Goal: Task Accomplishment & Management: Use online tool/utility

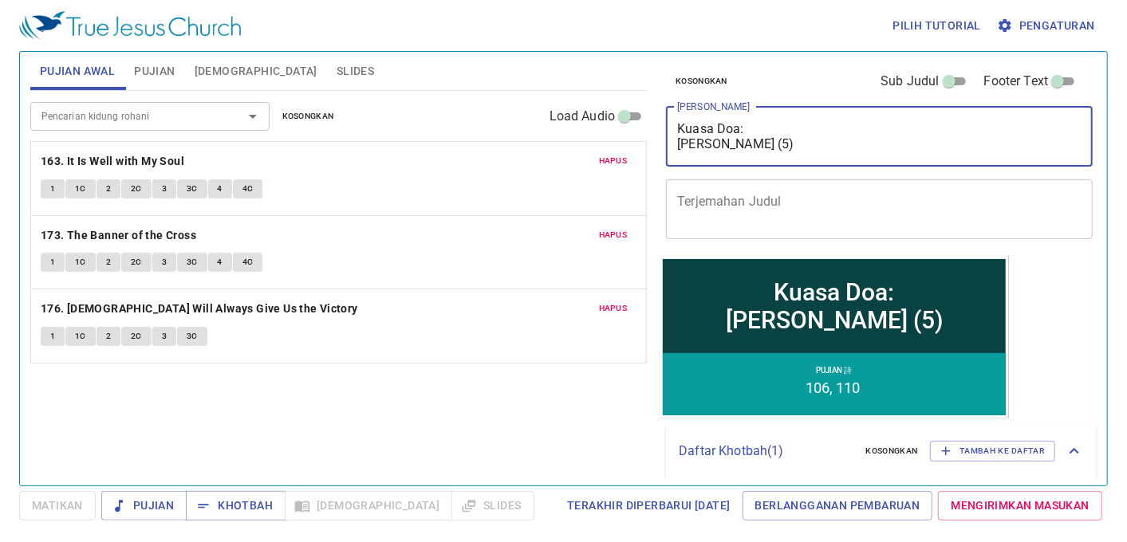
type textarea "Kuasa Doa: [PERSON_NAME] (5)"
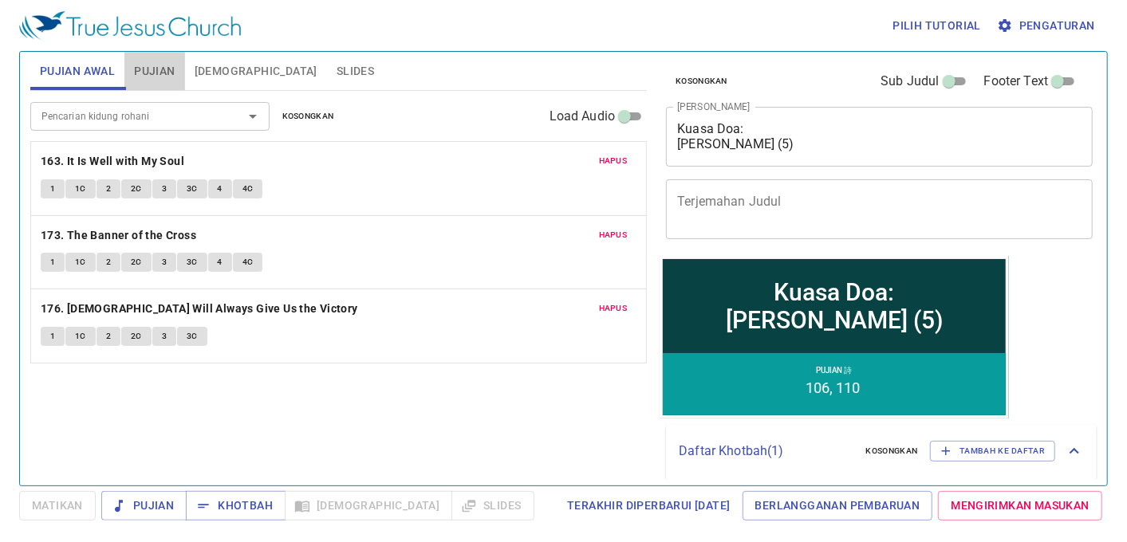
click at [141, 77] on span "Pujian" at bounding box center [154, 71] width 41 height 20
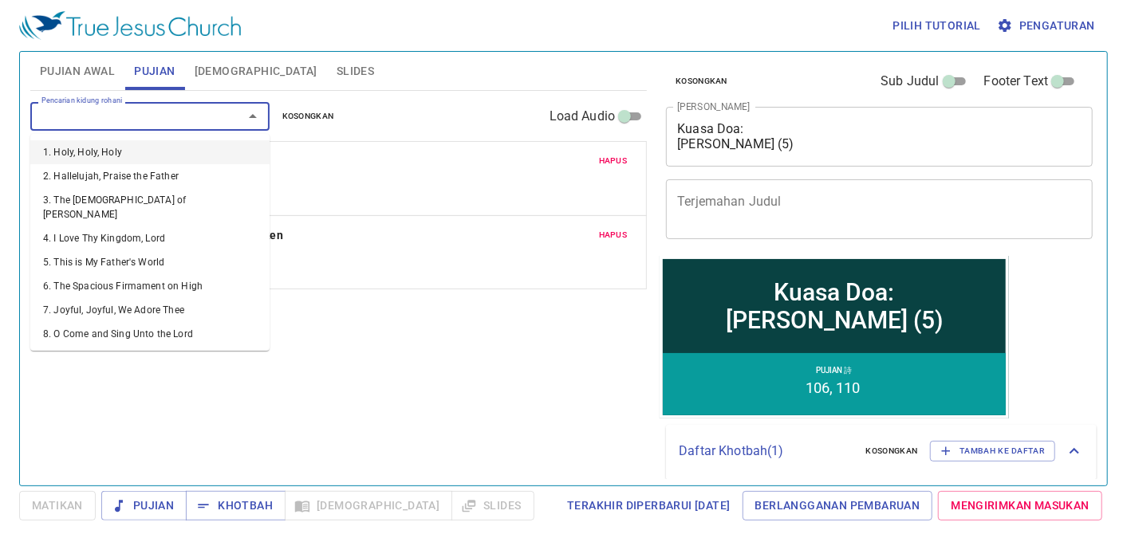
click at [140, 113] on input "Pencarian kidung rohani" at bounding box center [126, 116] width 183 height 18
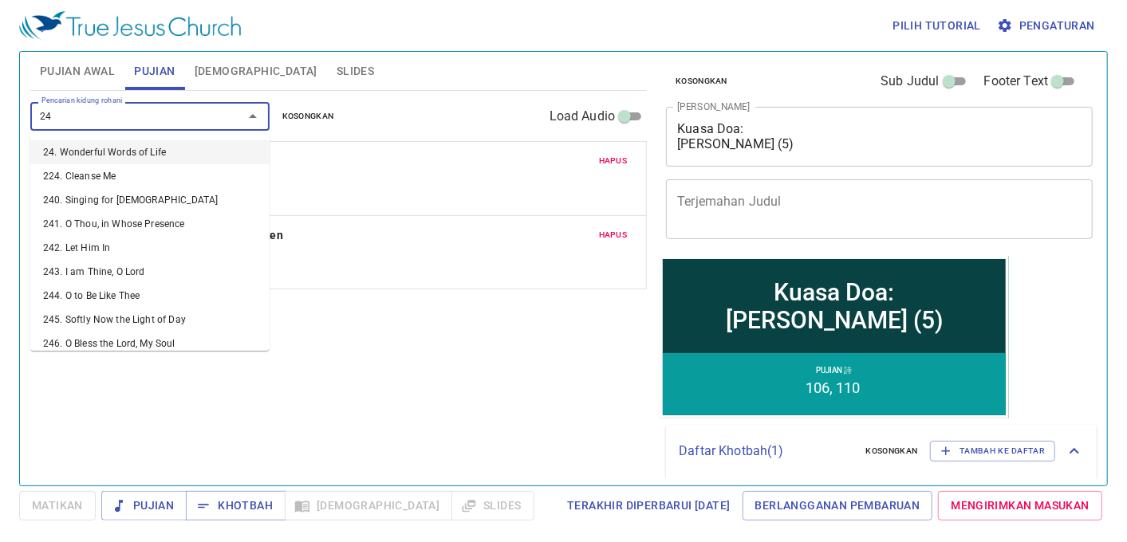
type input "248"
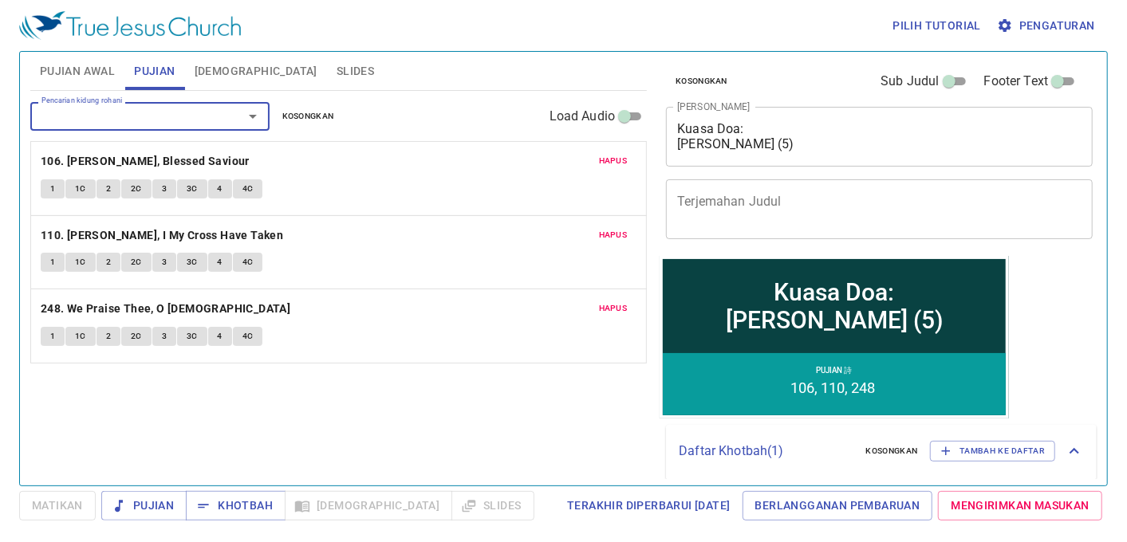
click at [618, 172] on div "Hapus 106. Jesus, Blessed Saviour 1 1C 2 2C 3 3C 4 4C" at bounding box center [338, 178] width 615 height 73
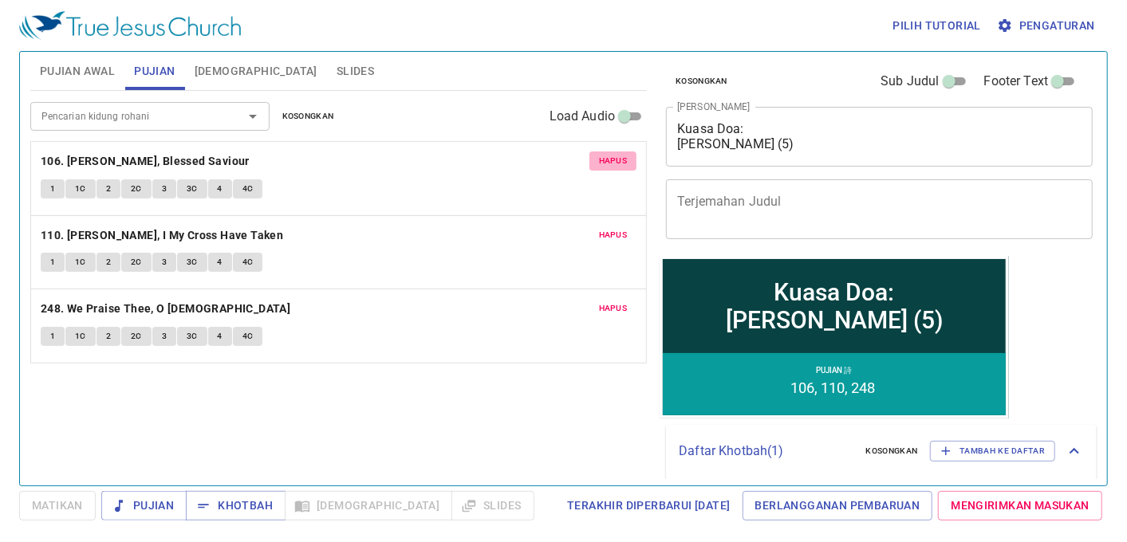
click at [612, 155] on span "Hapus" at bounding box center [613, 161] width 29 height 14
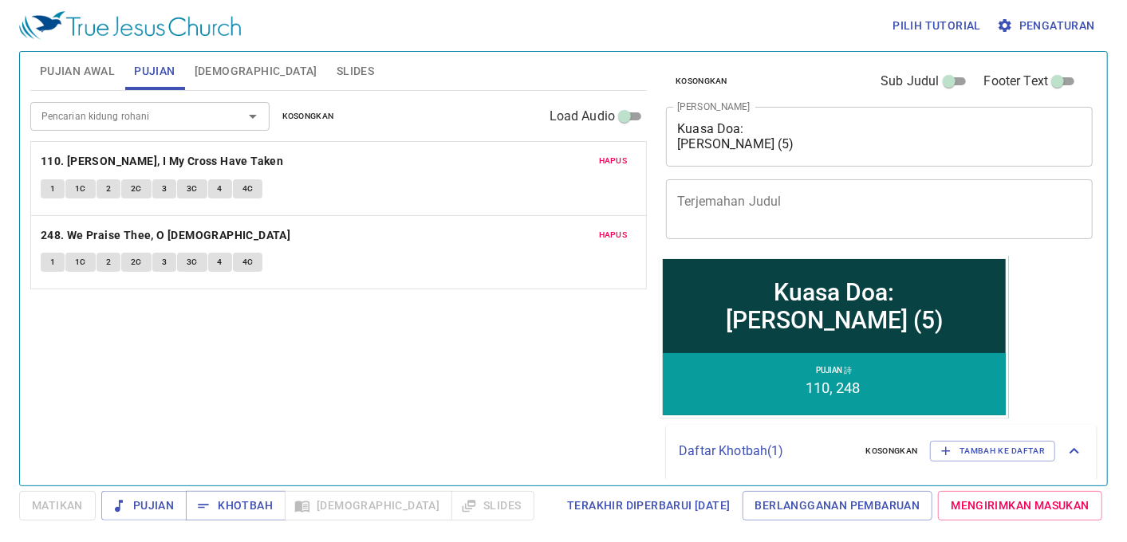
click at [620, 235] on span "Hapus" at bounding box center [613, 235] width 29 height 14
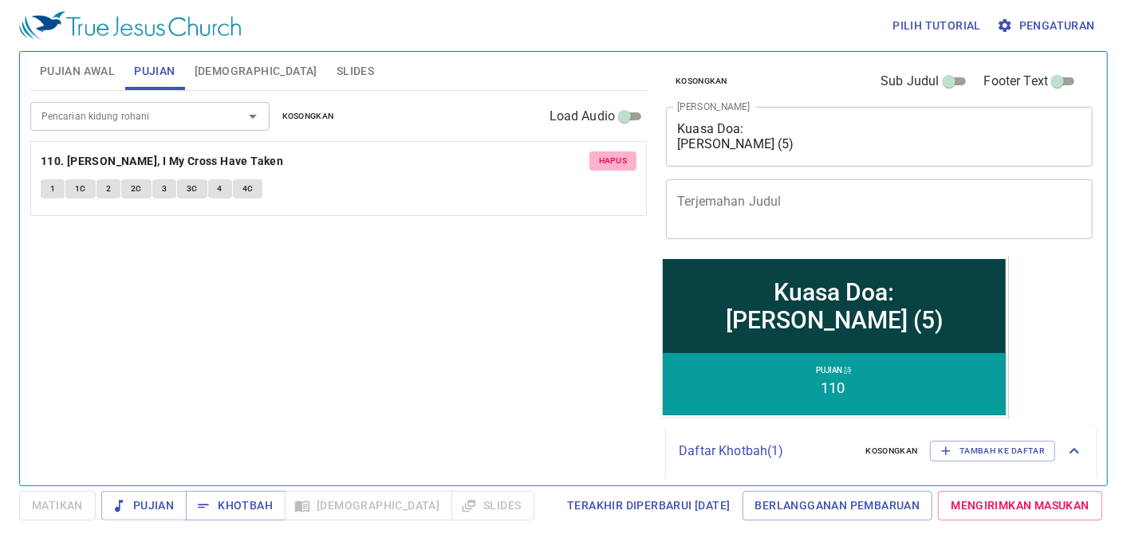
click at [622, 166] on span "Hapus" at bounding box center [613, 161] width 29 height 14
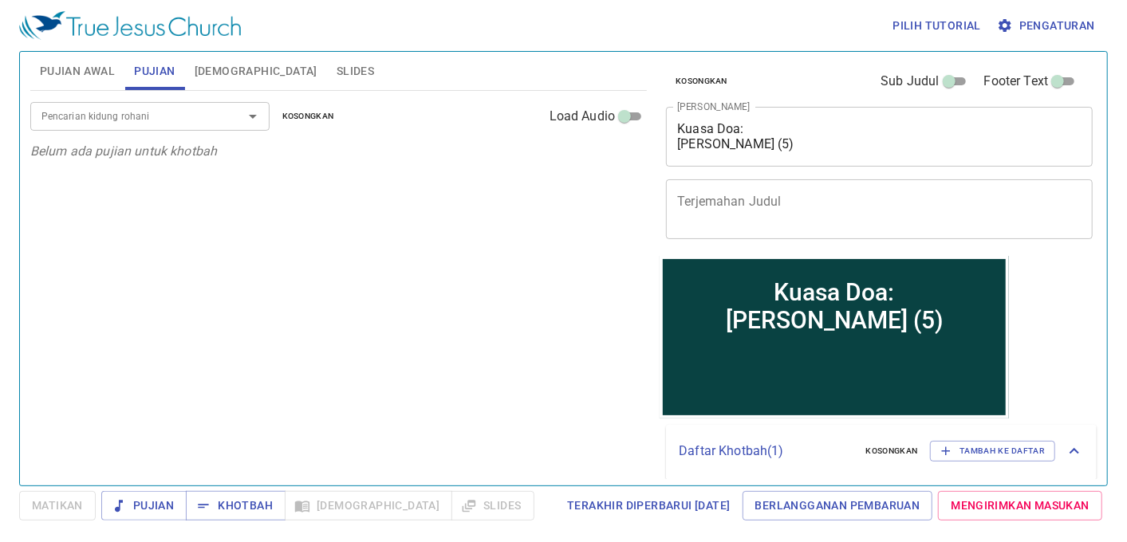
click at [123, 131] on div "Pencarian kidung rohani Pencarian kidung rohani Kosongkan Load Audio" at bounding box center [338, 116] width 616 height 51
click at [128, 123] on input "Pencarian kidung rohani" at bounding box center [126, 116] width 183 height 18
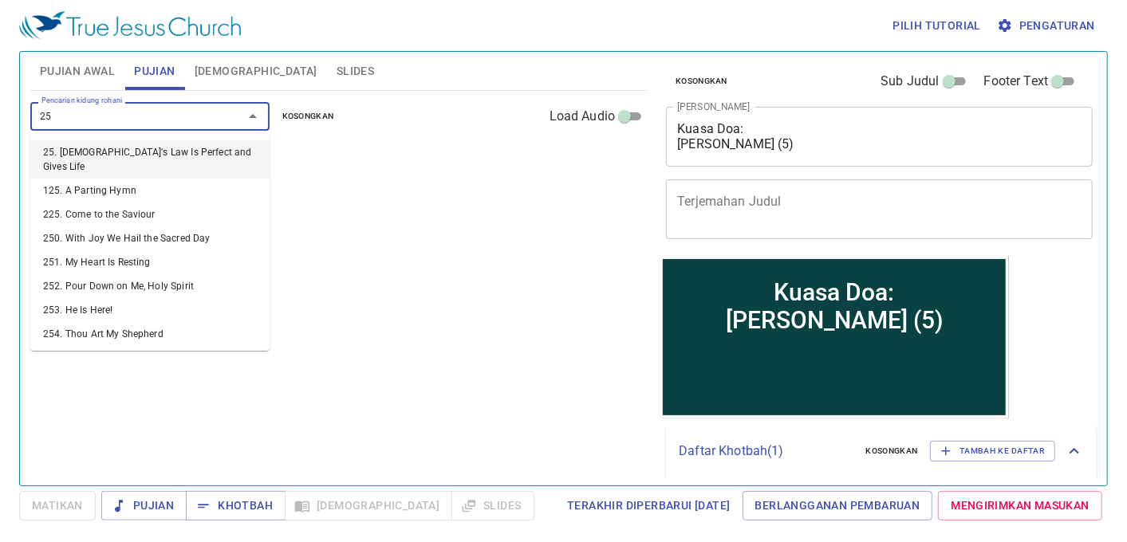
type input "254"
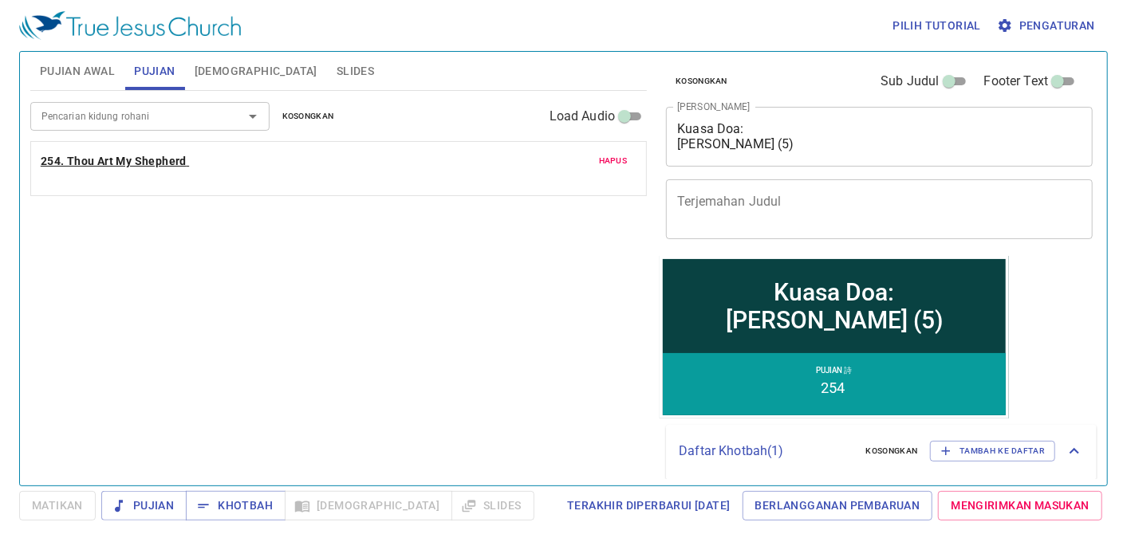
click at [98, 167] on b "254. Thou Art My Shepherd" at bounding box center [114, 161] width 146 height 20
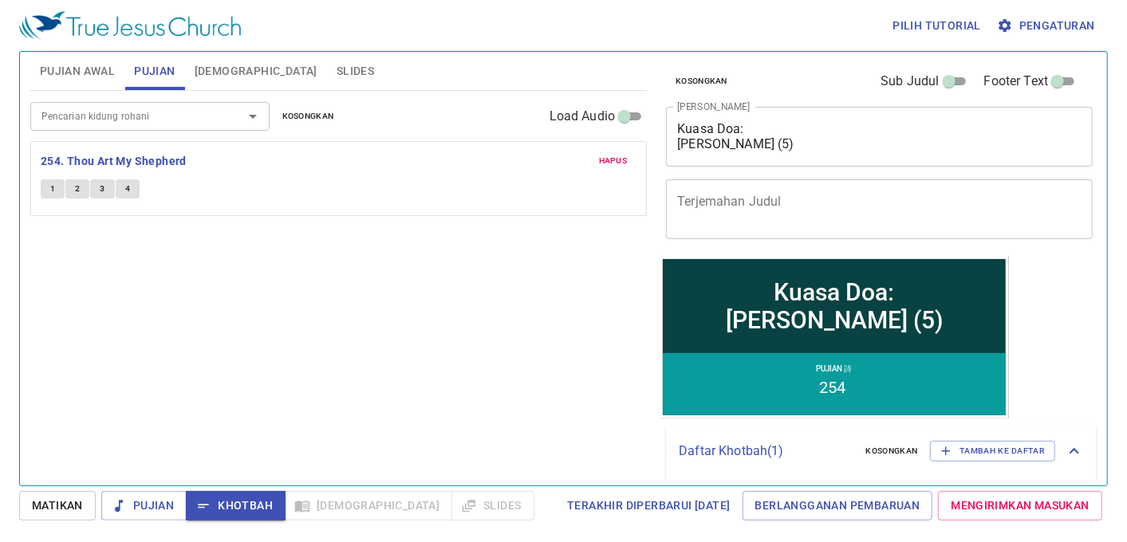
click at [50, 193] on span "1" at bounding box center [52, 189] width 5 height 14
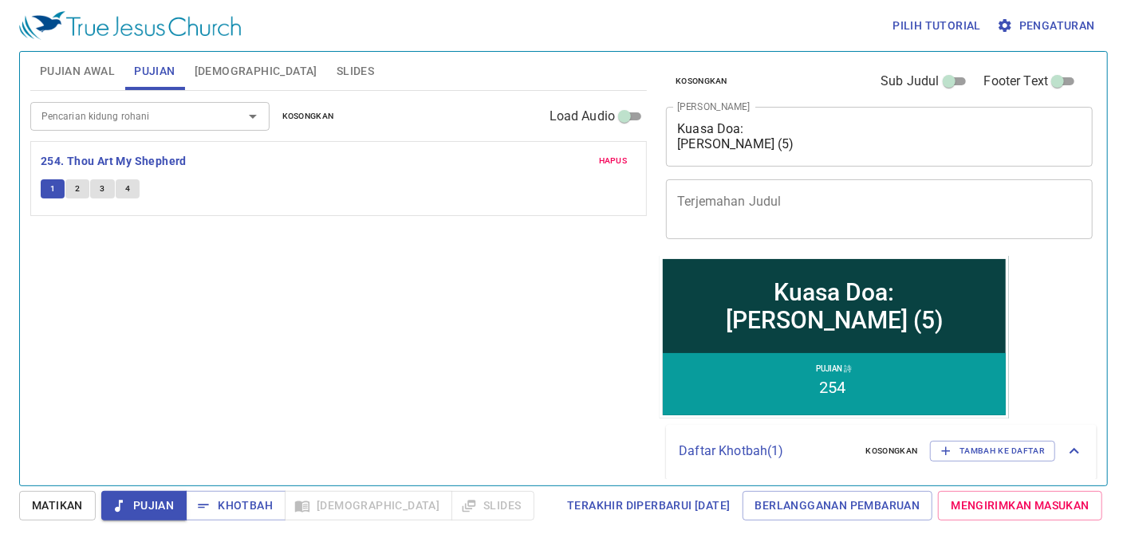
click at [145, 122] on input "Pencarian kidung rohani" at bounding box center [126, 116] width 183 height 18
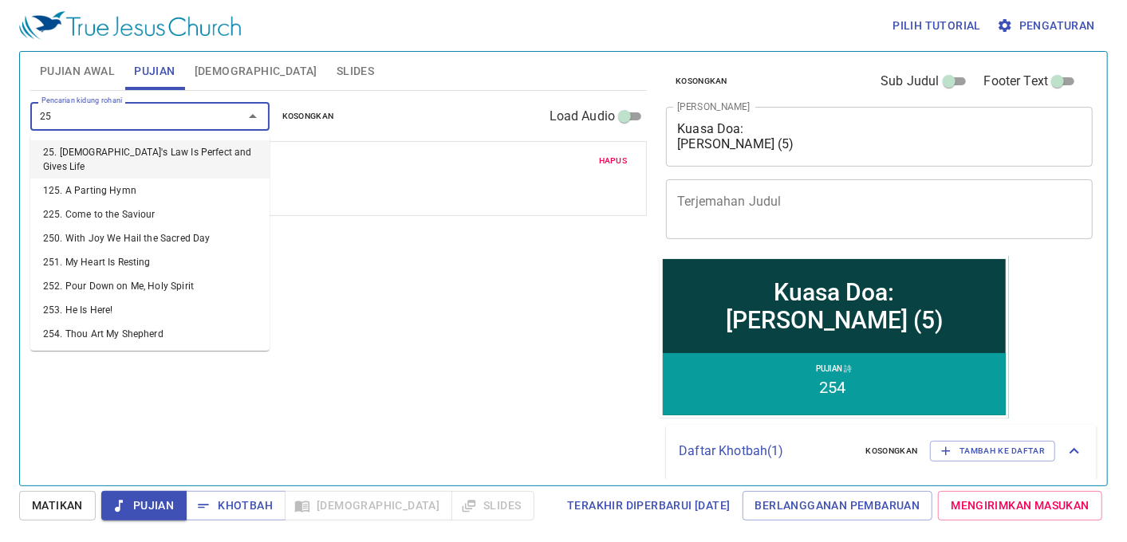
type input "256"
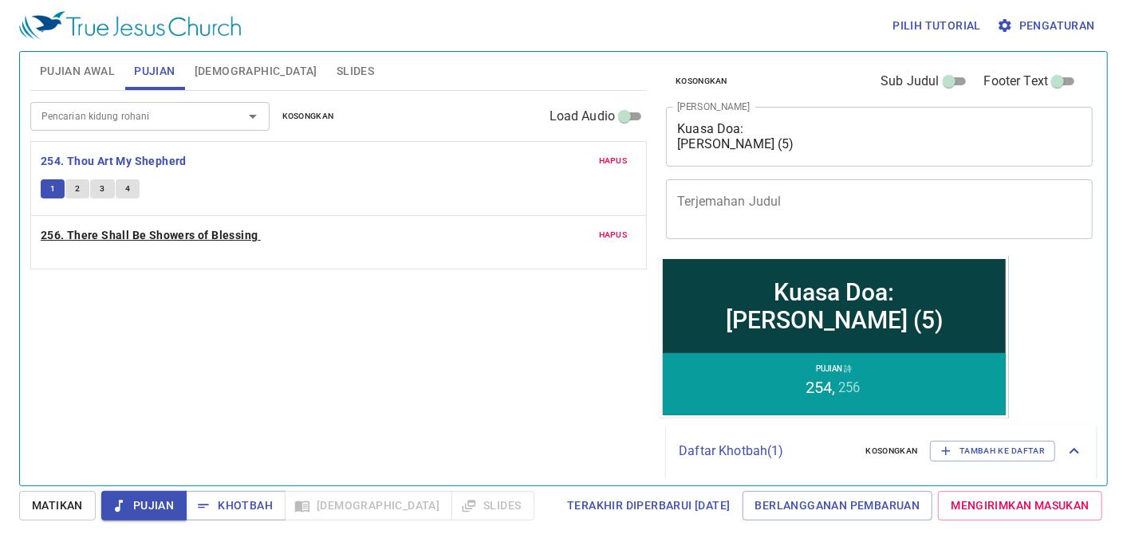
click at [122, 231] on b "256. There Shall Be Showers of Blessing" at bounding box center [150, 236] width 218 height 20
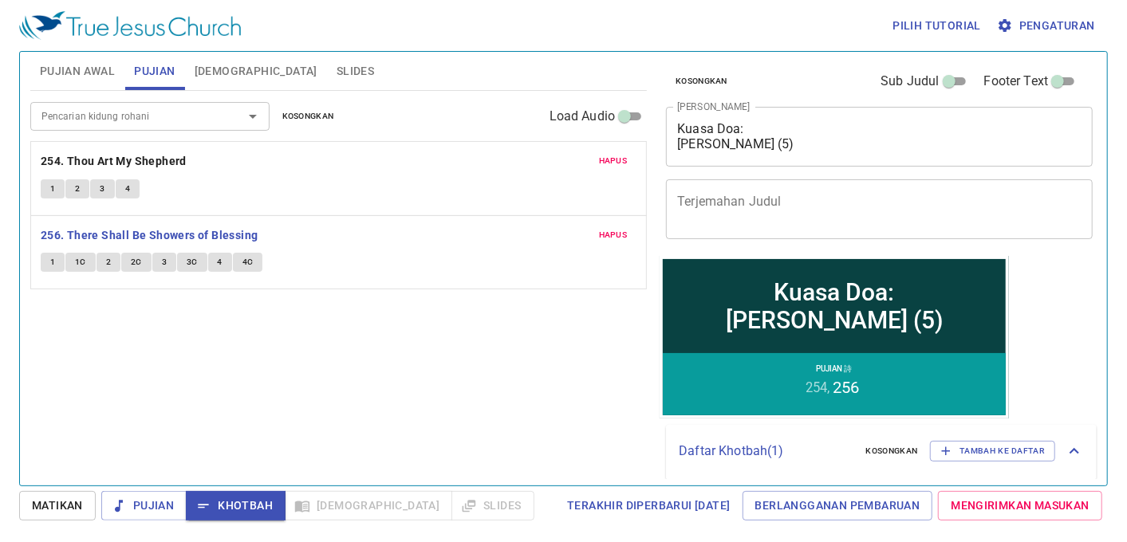
click at [614, 155] on span "Hapus" at bounding box center [613, 161] width 29 height 14
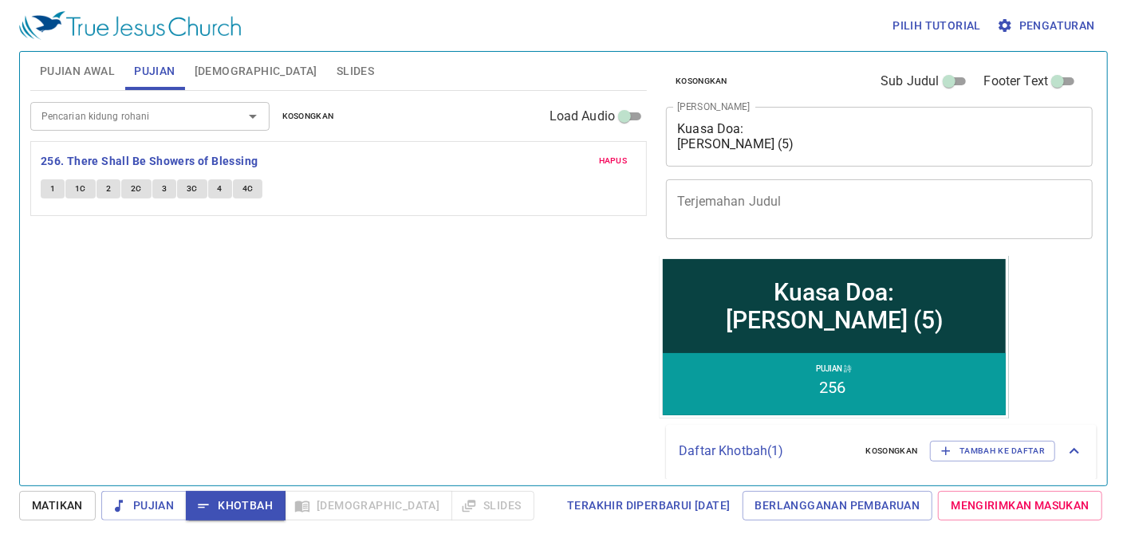
click at [56, 199] on div "1 1C 2 2C 3 3C 4 4C" at bounding box center [339, 190] width 596 height 23
click at [56, 190] on button "1" at bounding box center [53, 188] width 24 height 19
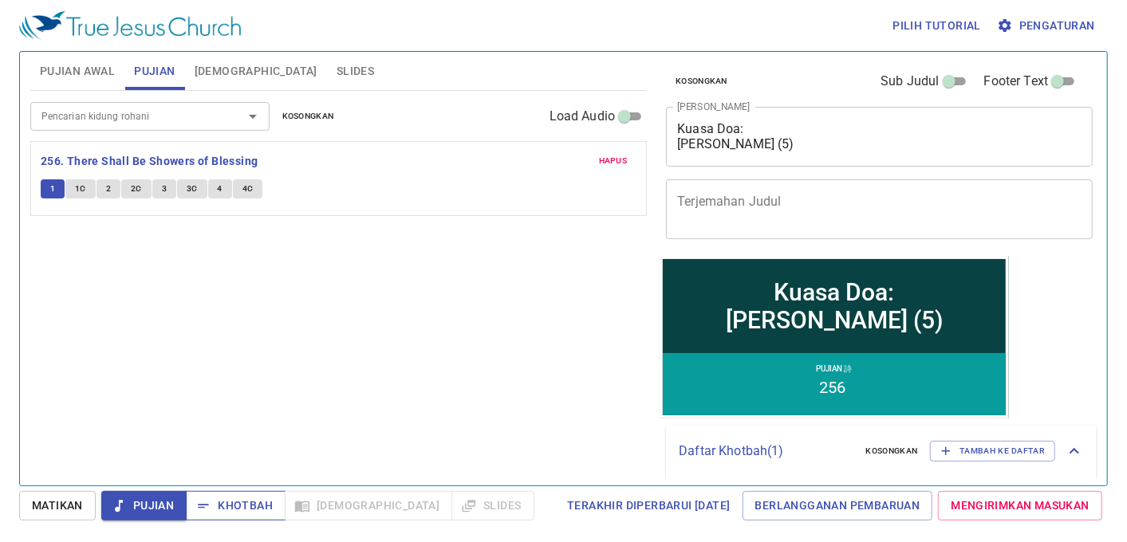
click at [241, 510] on span "Khotbah" at bounding box center [236, 506] width 74 height 20
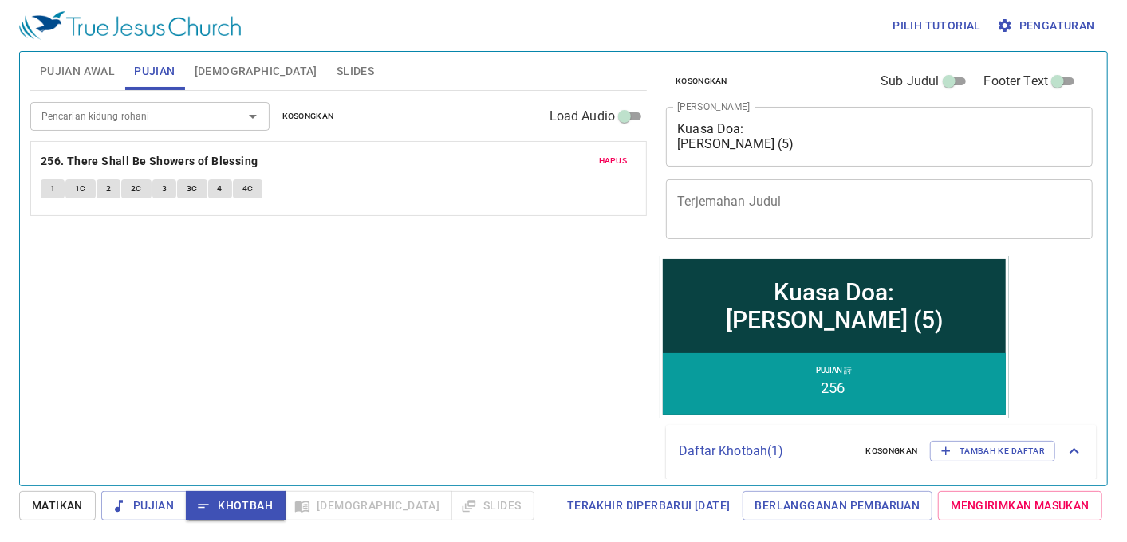
click at [147, 115] on input "Pencarian kidung rohani" at bounding box center [126, 116] width 183 height 18
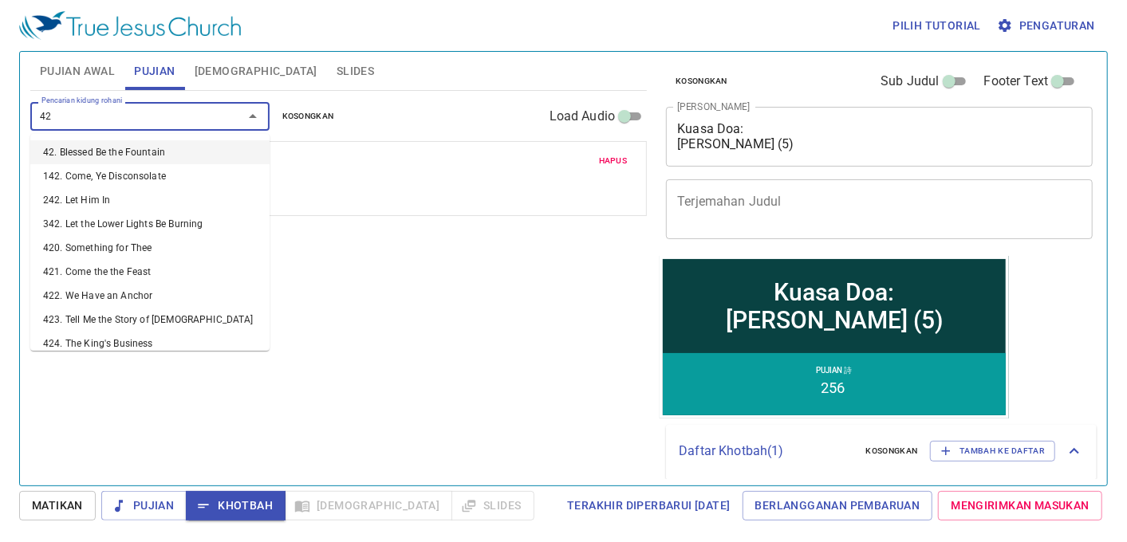
type input "422"
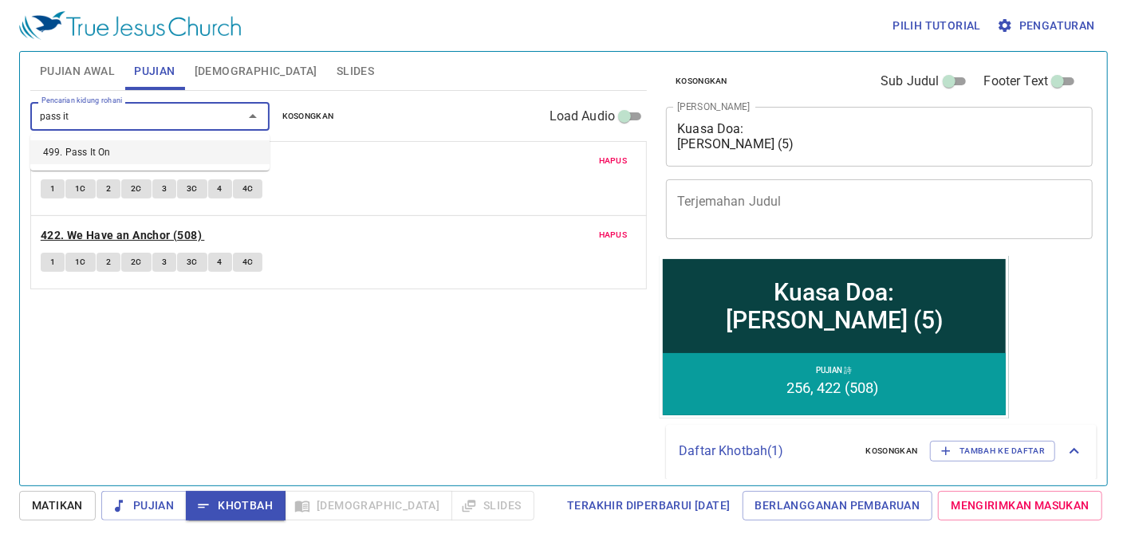
type input "pass it"
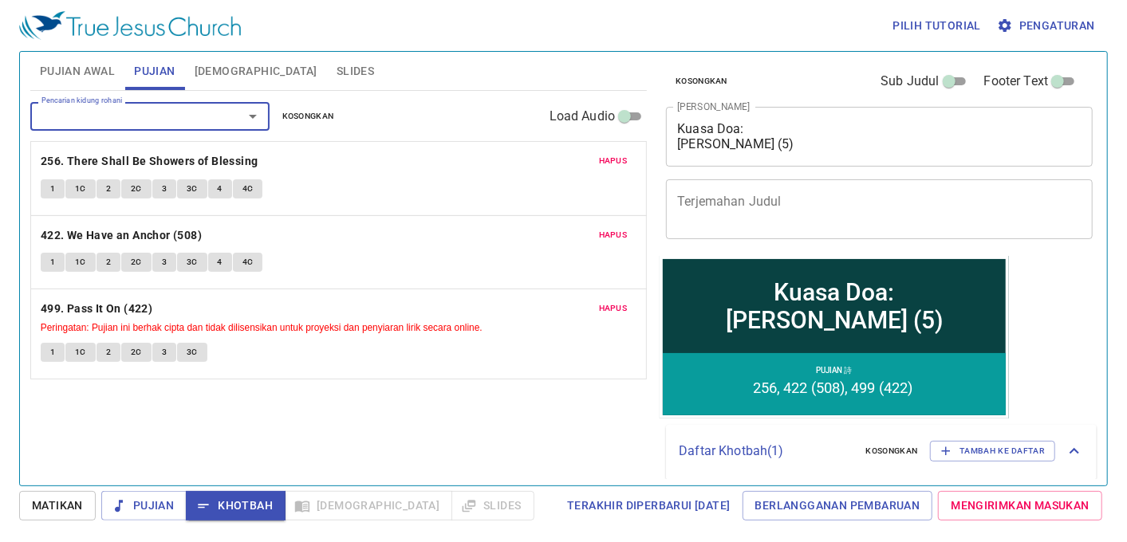
click at [606, 235] on span "Hapus" at bounding box center [613, 235] width 29 height 14
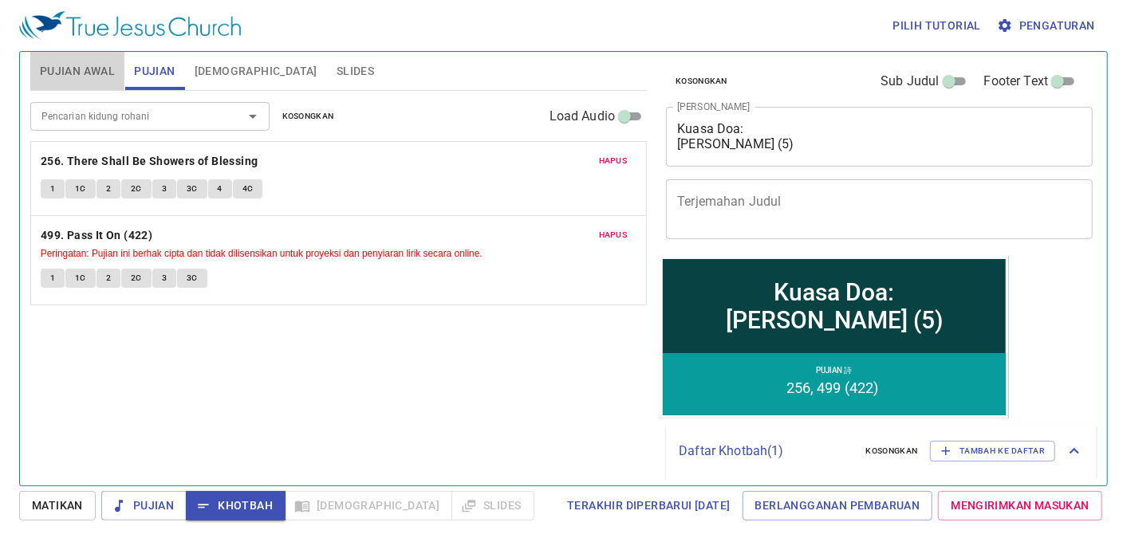
click at [73, 61] on span "Pujian Awal" at bounding box center [77, 71] width 75 height 20
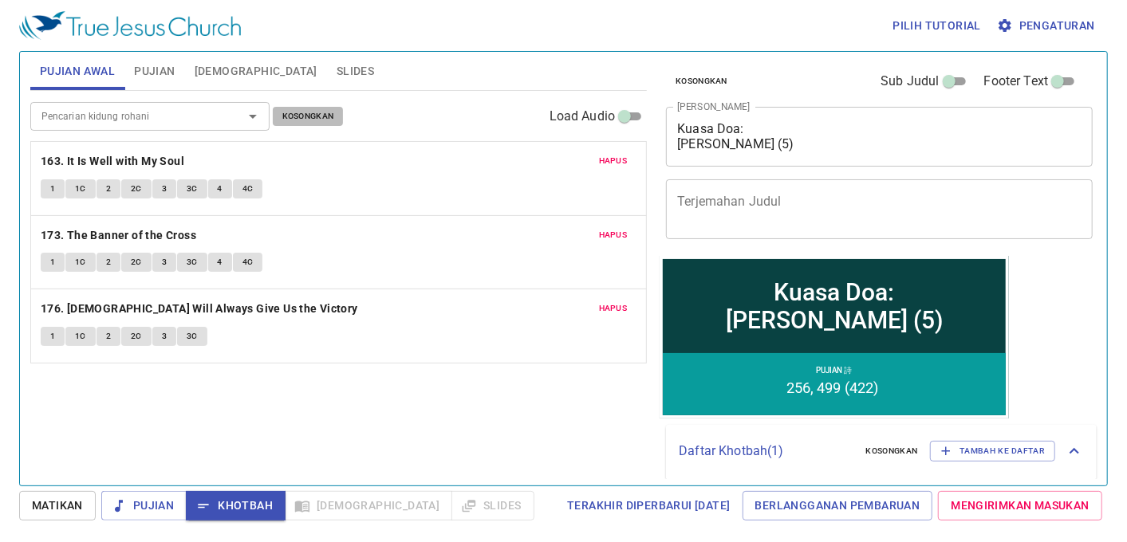
click at [301, 118] on span "Kosongkan" at bounding box center [308, 116] width 52 height 14
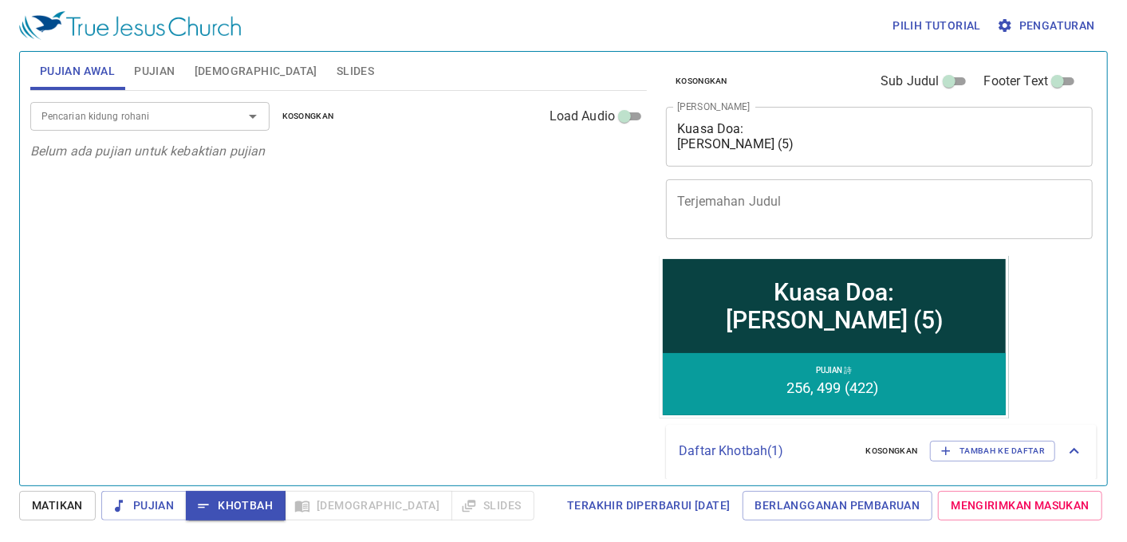
click at [336, 62] on span "Slides" at bounding box center [354, 71] width 37 height 20
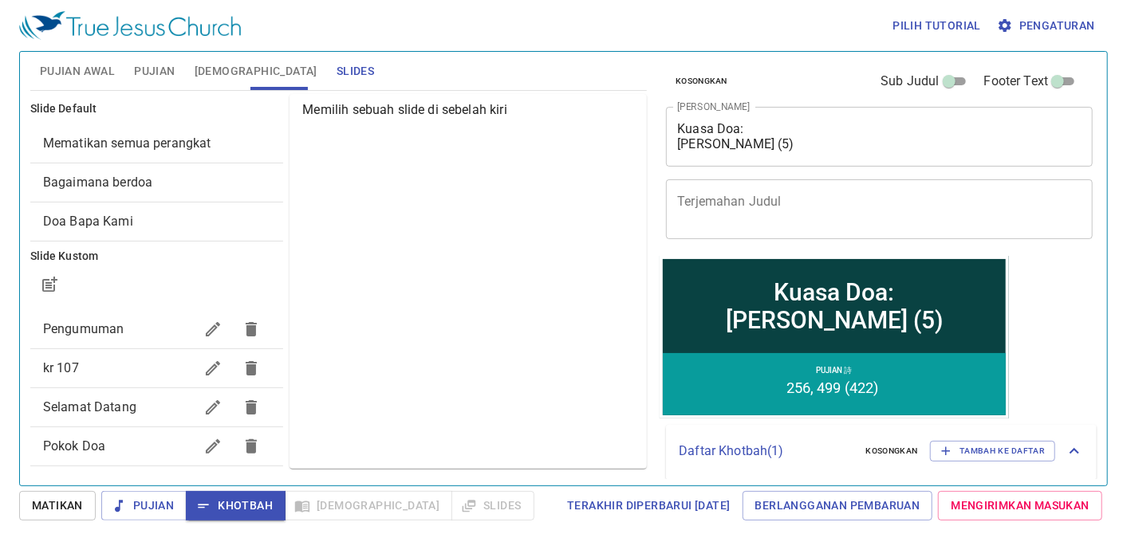
click at [214, 142] on span "Mematikan semua perangkat" at bounding box center [157, 143] width 228 height 19
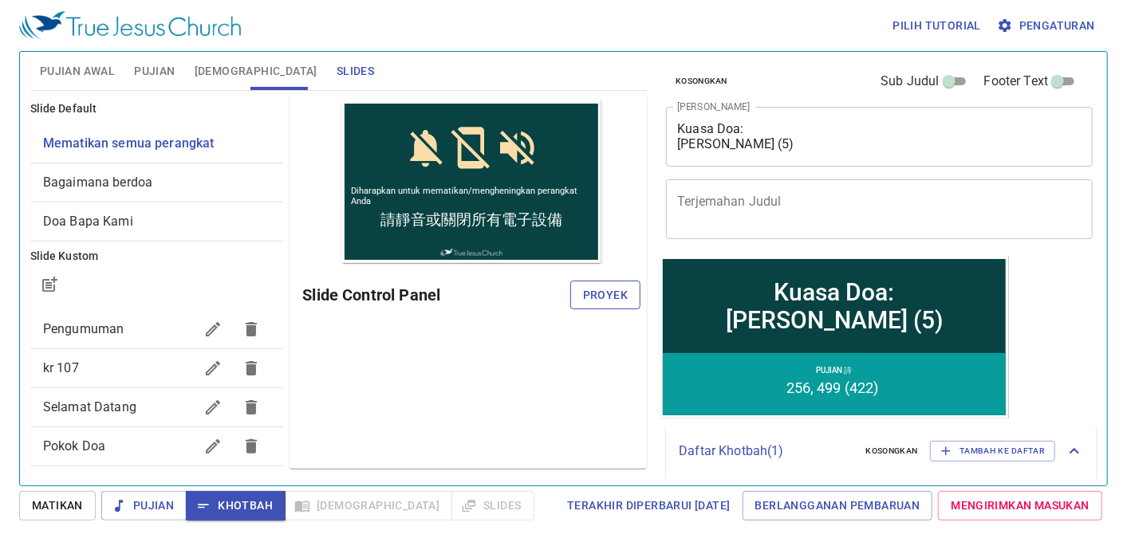
click at [586, 297] on span "Proyek" at bounding box center [605, 295] width 45 height 20
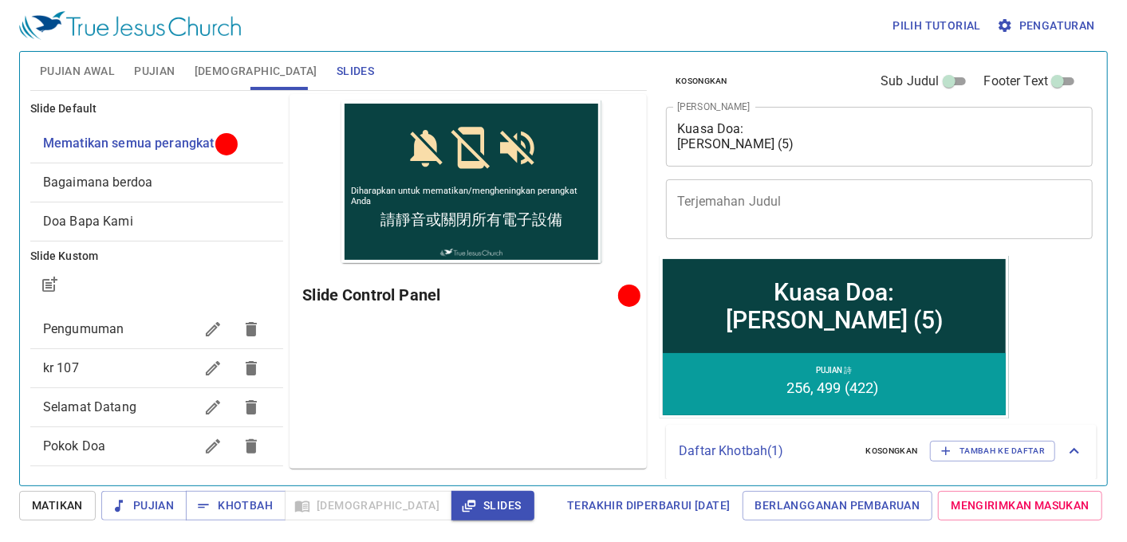
click at [162, 77] on span "Pujian" at bounding box center [154, 71] width 41 height 20
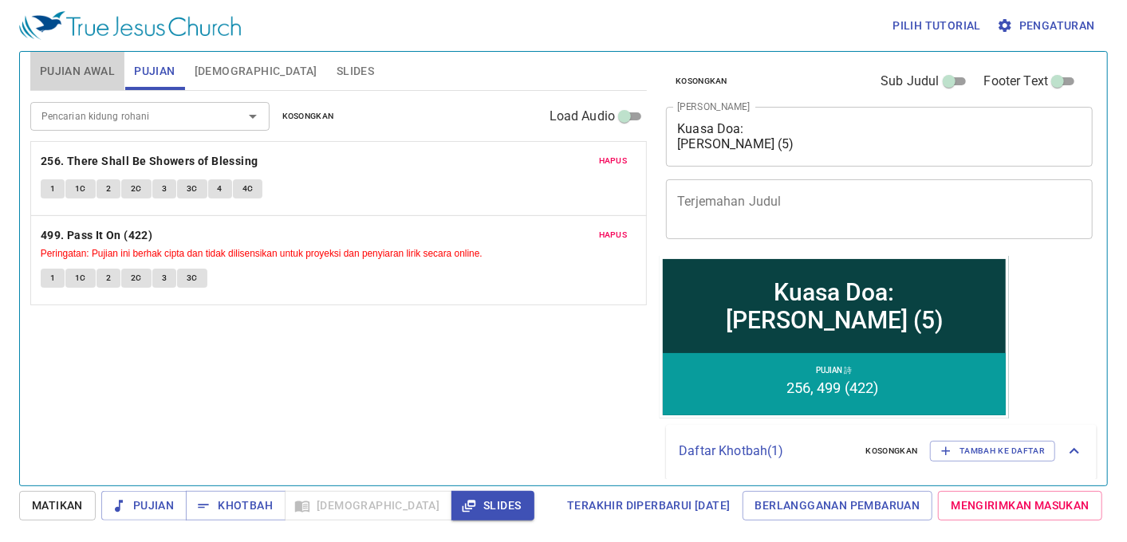
click at [75, 70] on span "Pujian Awal" at bounding box center [77, 71] width 75 height 20
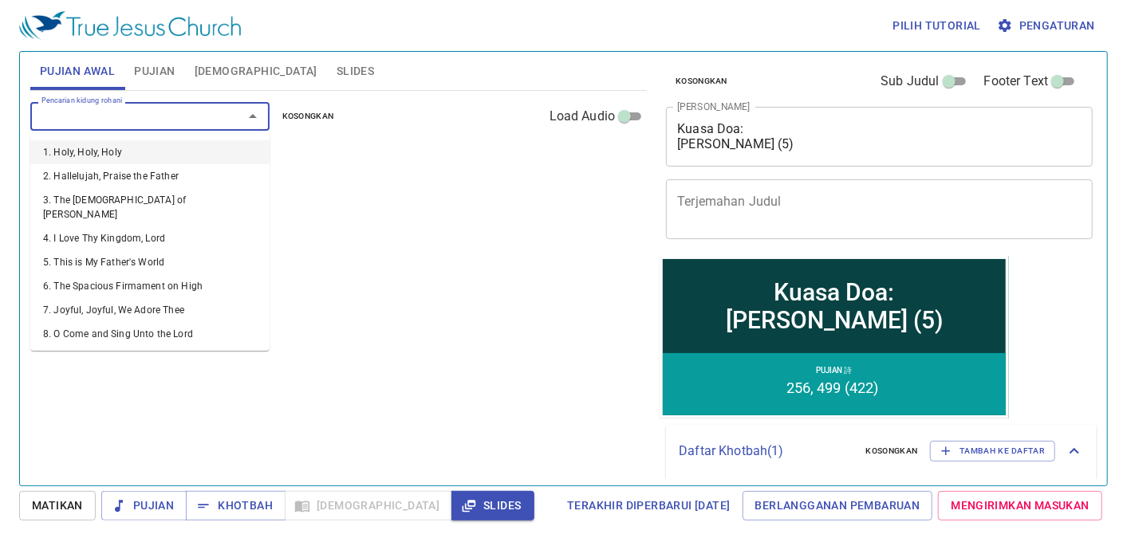
click at [158, 116] on input "Pencarian kidung rohani" at bounding box center [126, 116] width 183 height 18
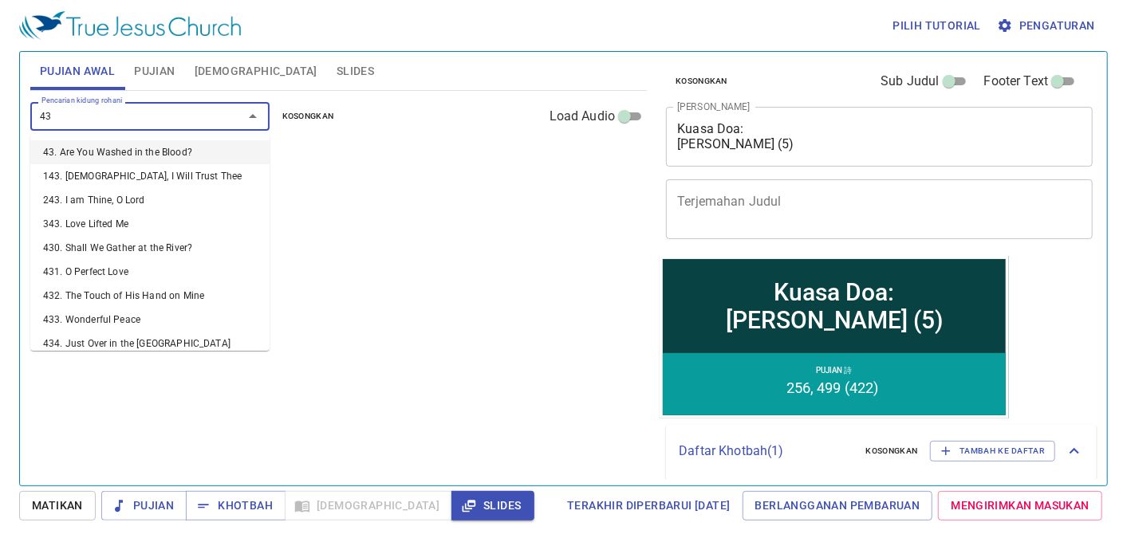
type input "432"
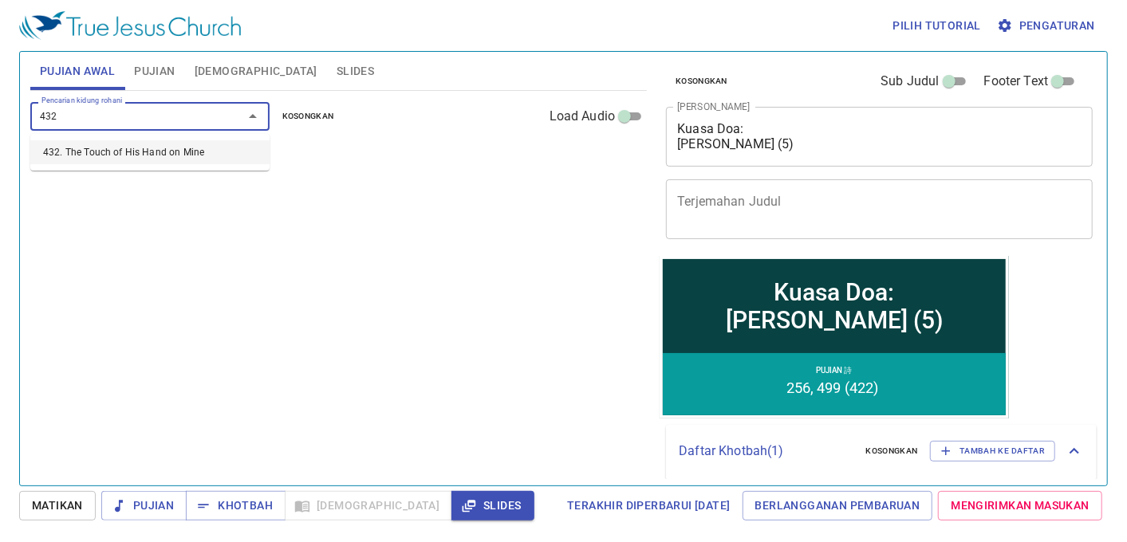
click at [120, 158] on li "432. The Touch of His Hand on Mine" at bounding box center [149, 152] width 239 height 24
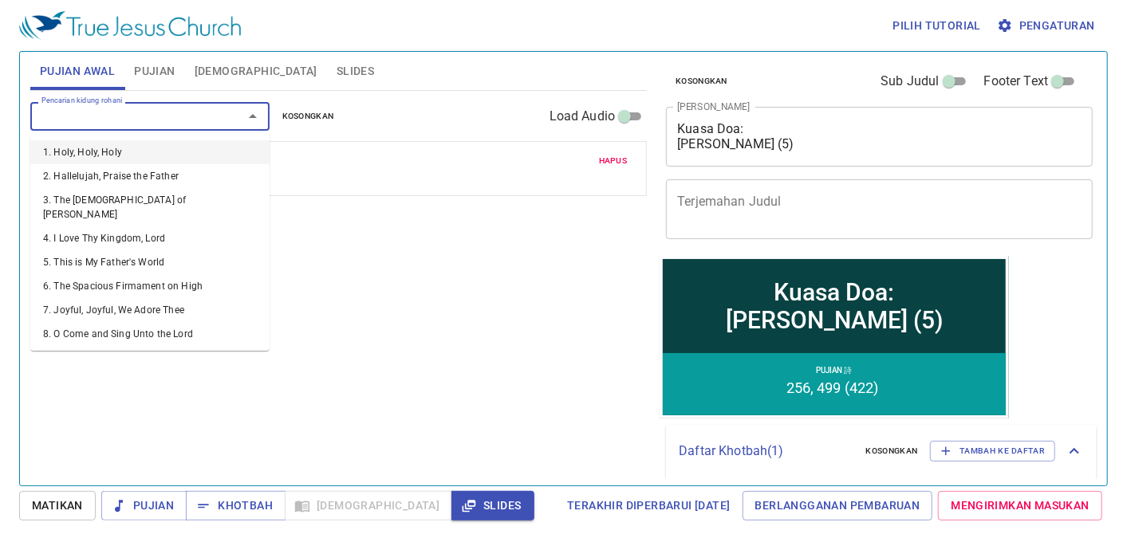
click at [104, 121] on input "Pencarian kidung rohani" at bounding box center [126, 116] width 183 height 18
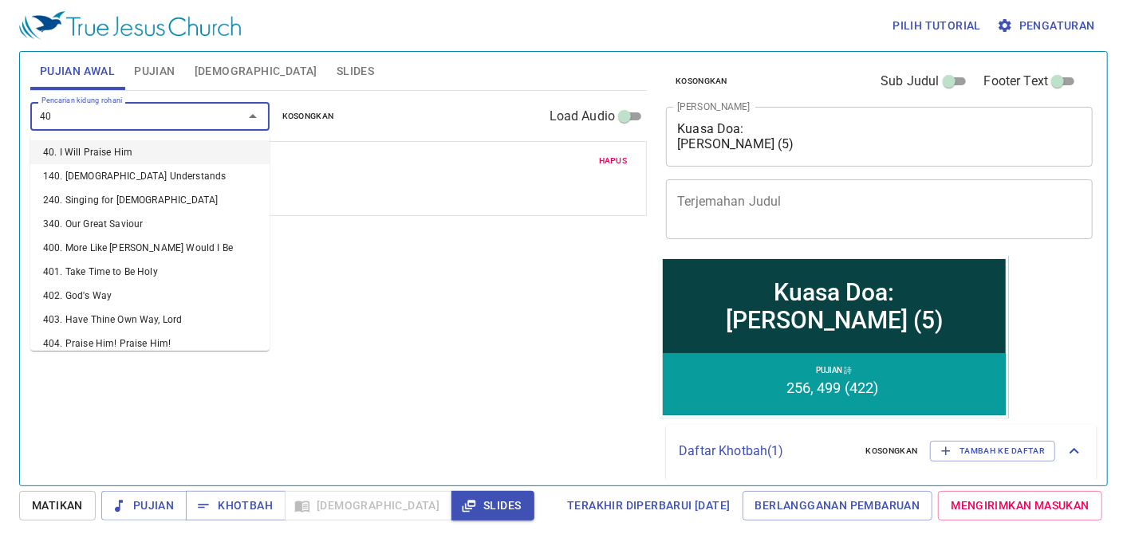
type input "400"
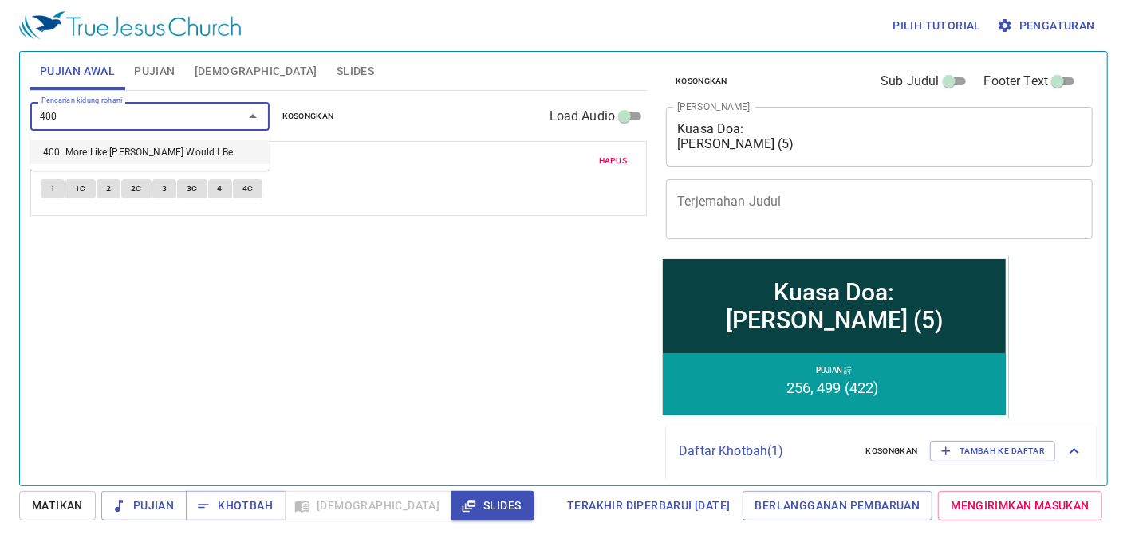
drag, startPoint x: 107, startPoint y: 159, endPoint x: 91, endPoint y: 160, distance: 16.0
click at [106, 159] on li "400. More Like [DEMOGRAPHIC_DATA] Would I Be" at bounding box center [149, 152] width 239 height 24
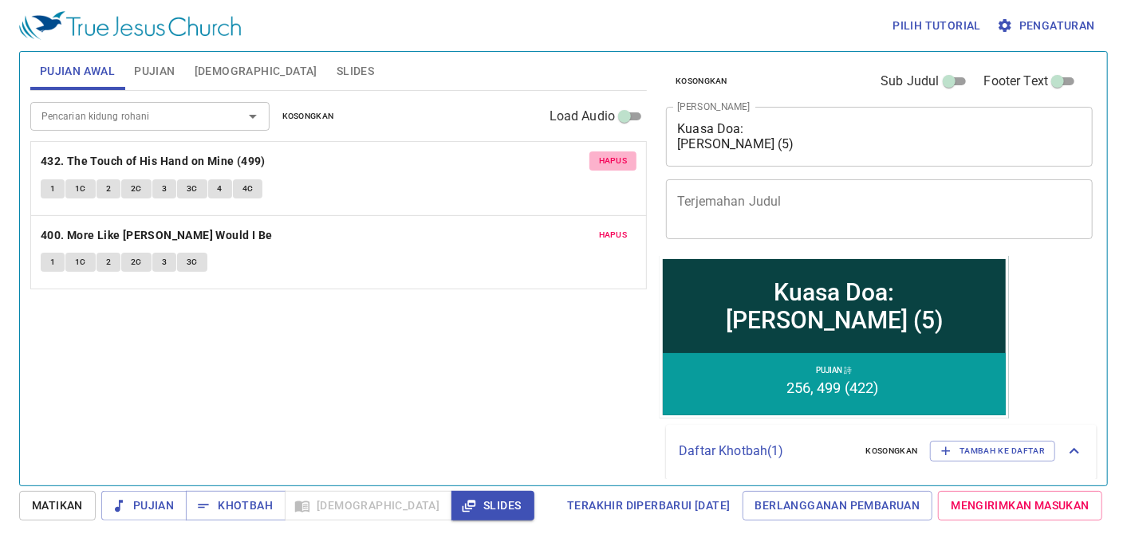
click at [607, 162] on span "Hapus" at bounding box center [613, 161] width 29 height 14
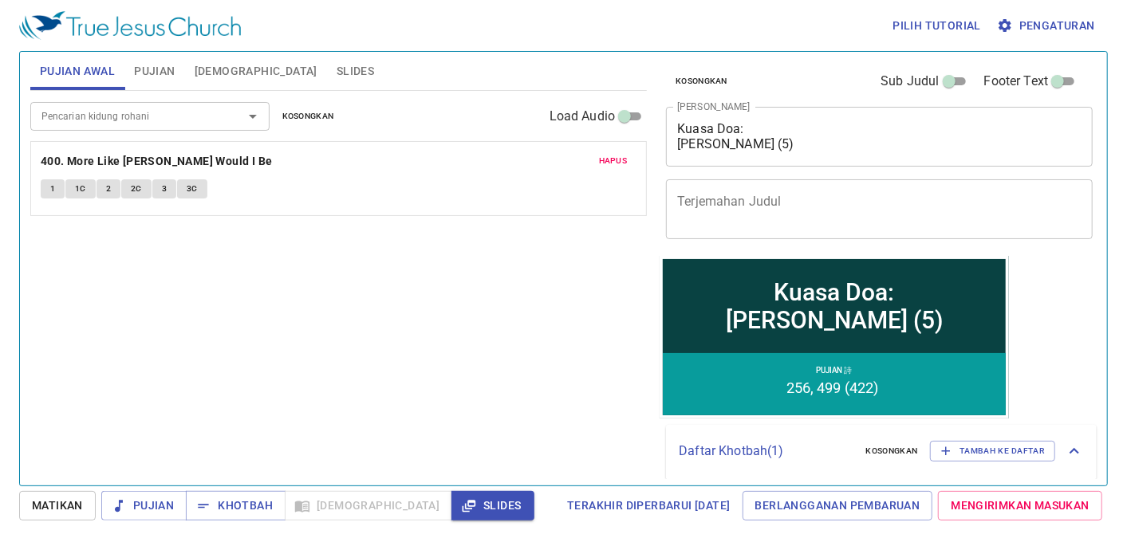
click at [185, 126] on div "Pencarian kidung rohani" at bounding box center [149, 116] width 239 height 28
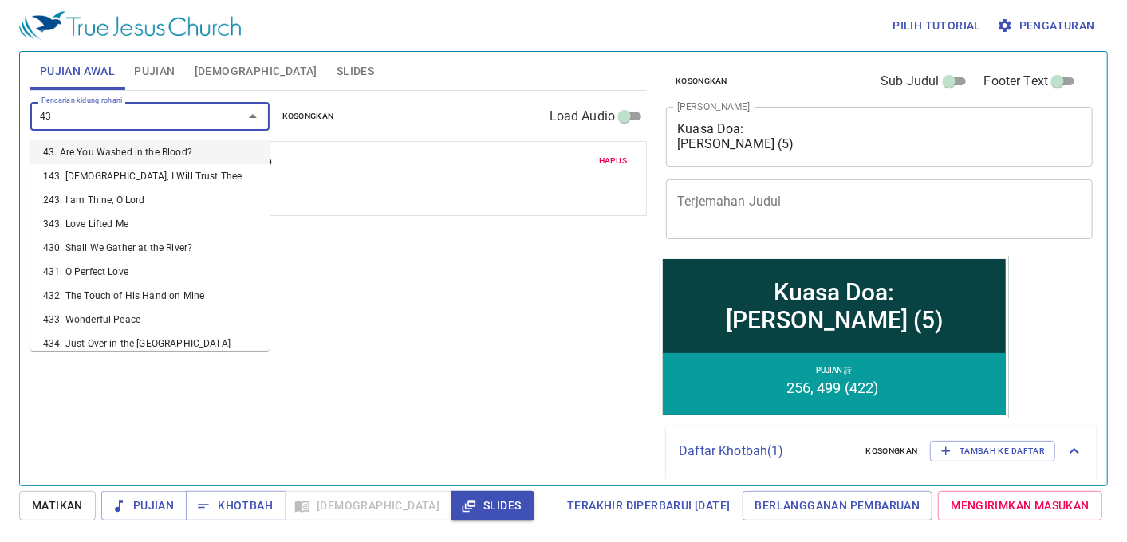
type input "432"
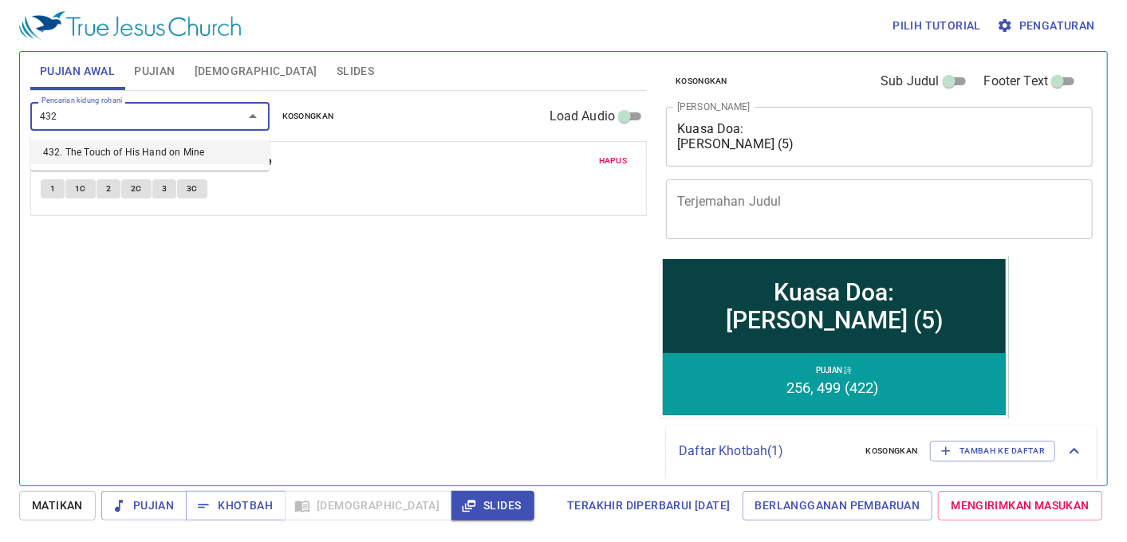
click at [107, 149] on li "432. The Touch of His Hand on Mine" at bounding box center [149, 152] width 239 height 24
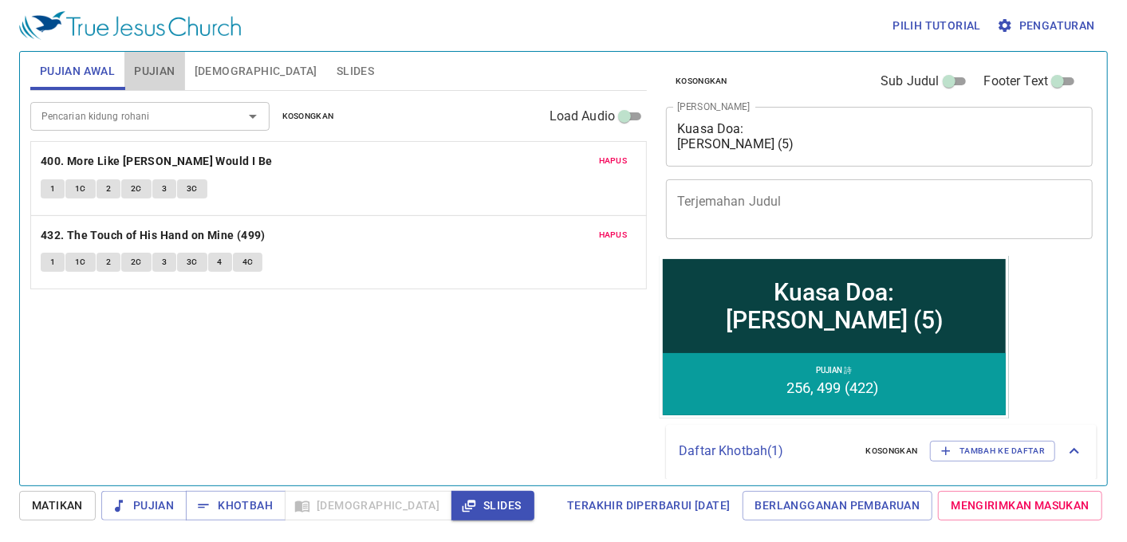
click at [148, 69] on span "Pujian" at bounding box center [154, 71] width 41 height 20
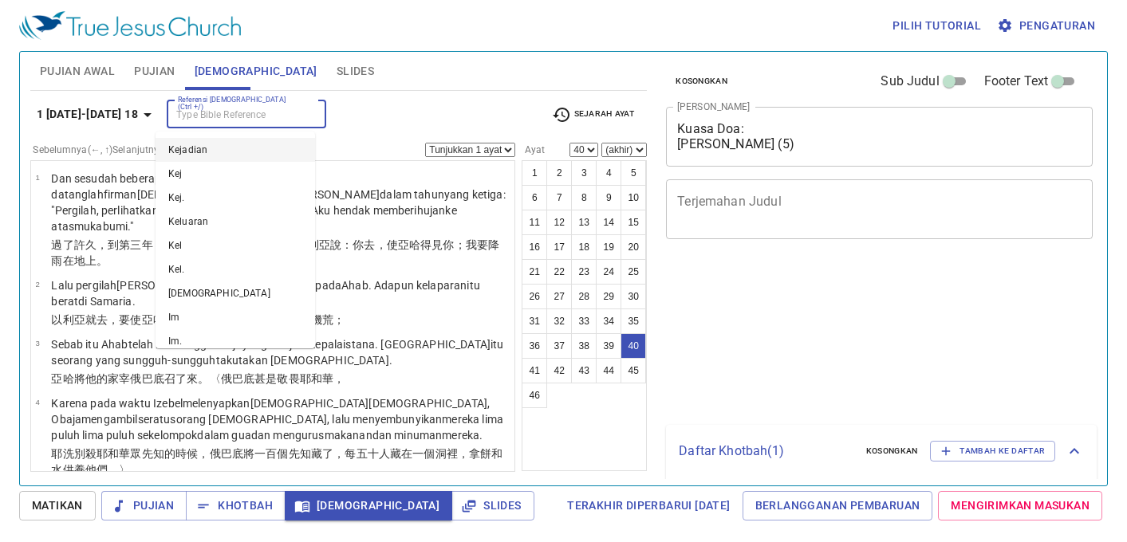
select select "40"
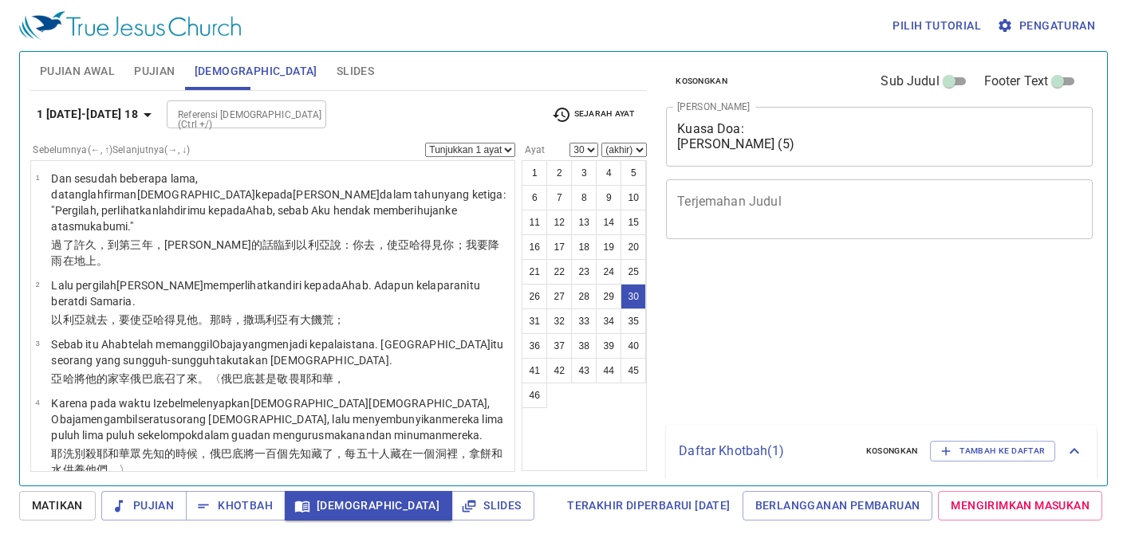
select select "30"
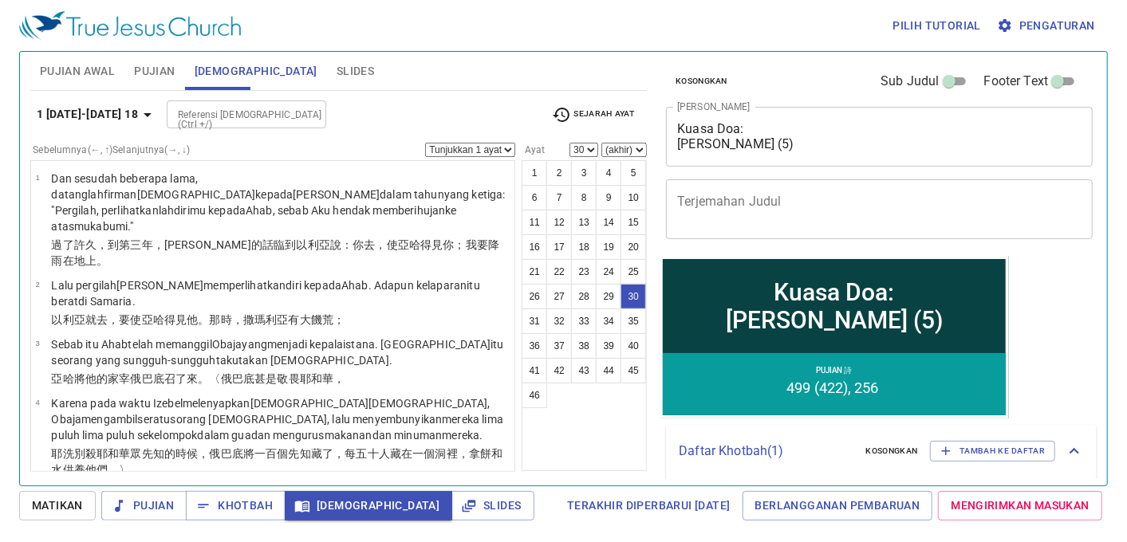
scroll to position [2133, 0]
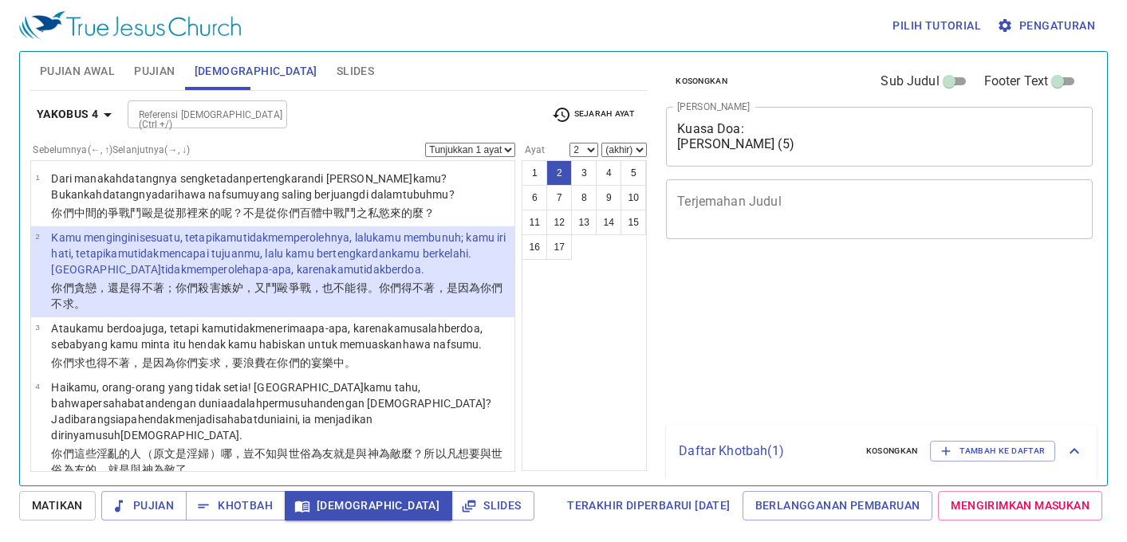
select select "2"
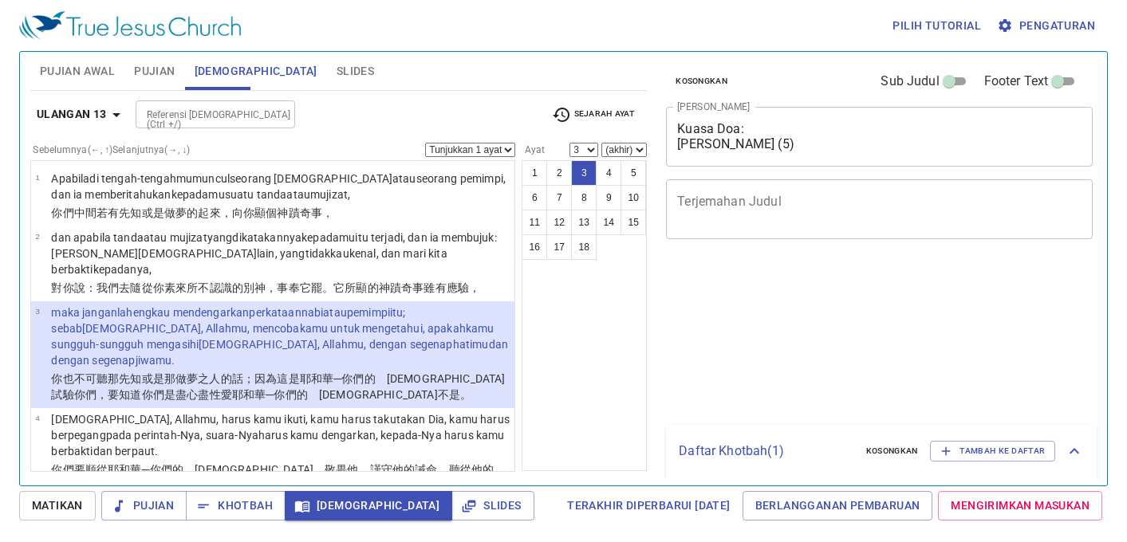
select select "3"
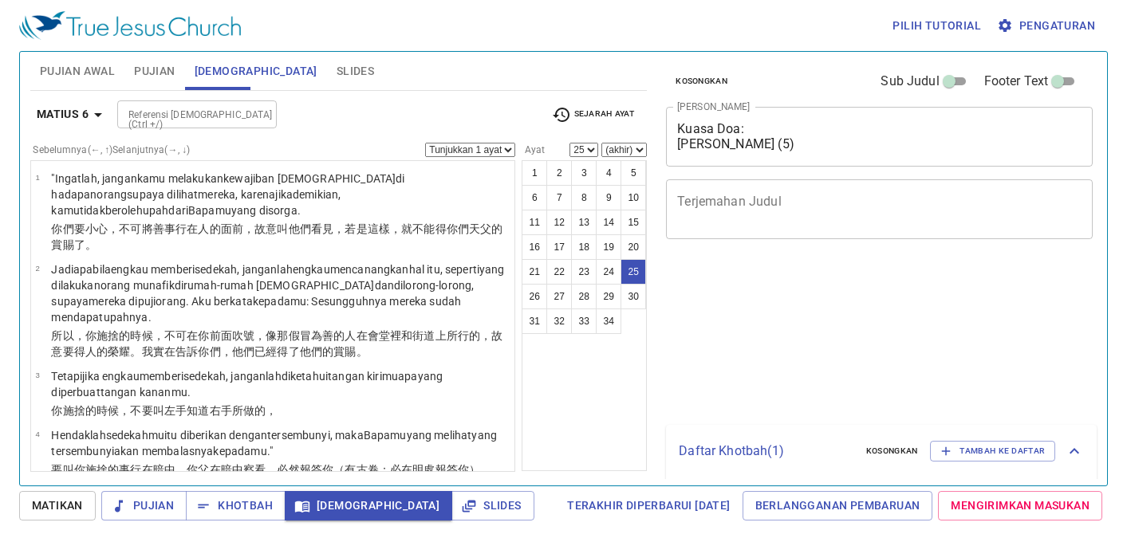
select select "25"
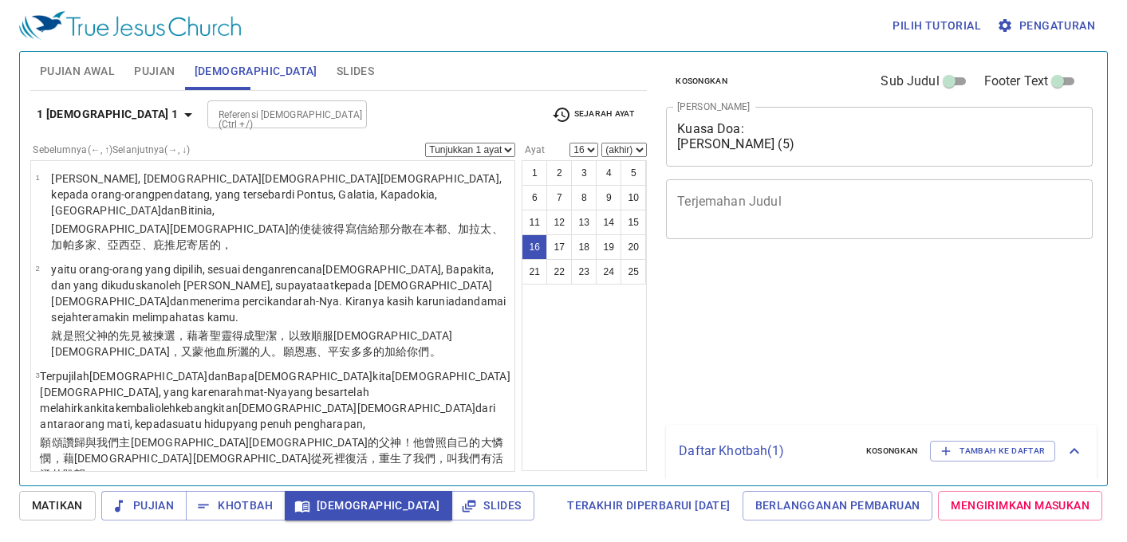
select select "16"
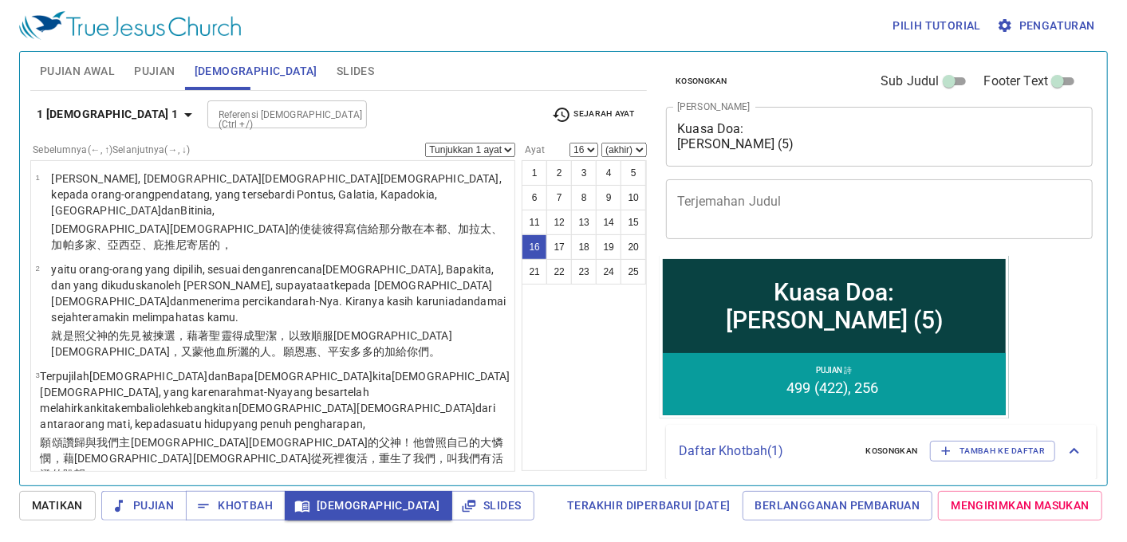
scroll to position [57, 0]
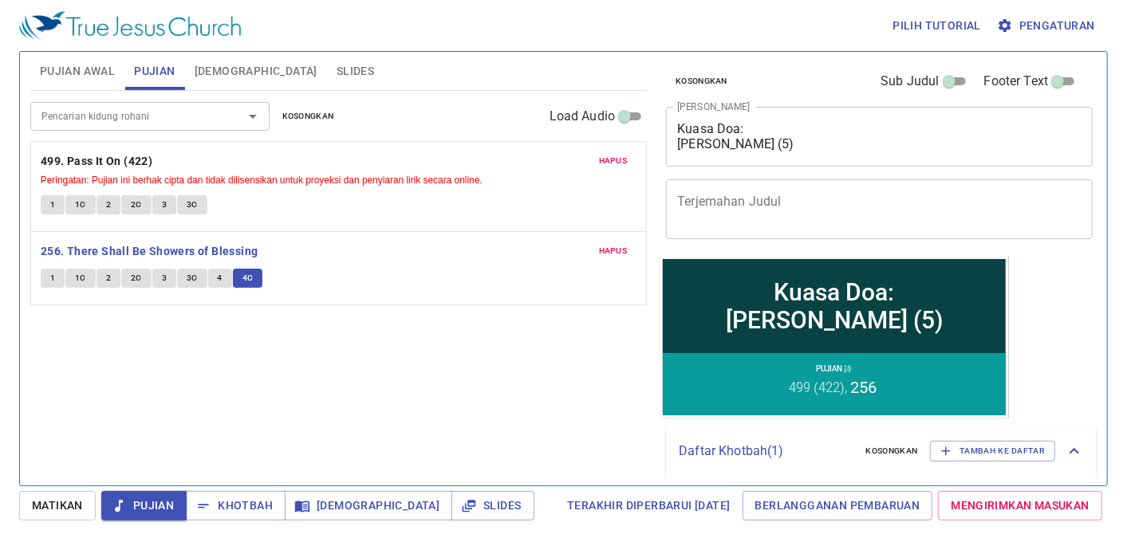
scroll to position [57, 0]
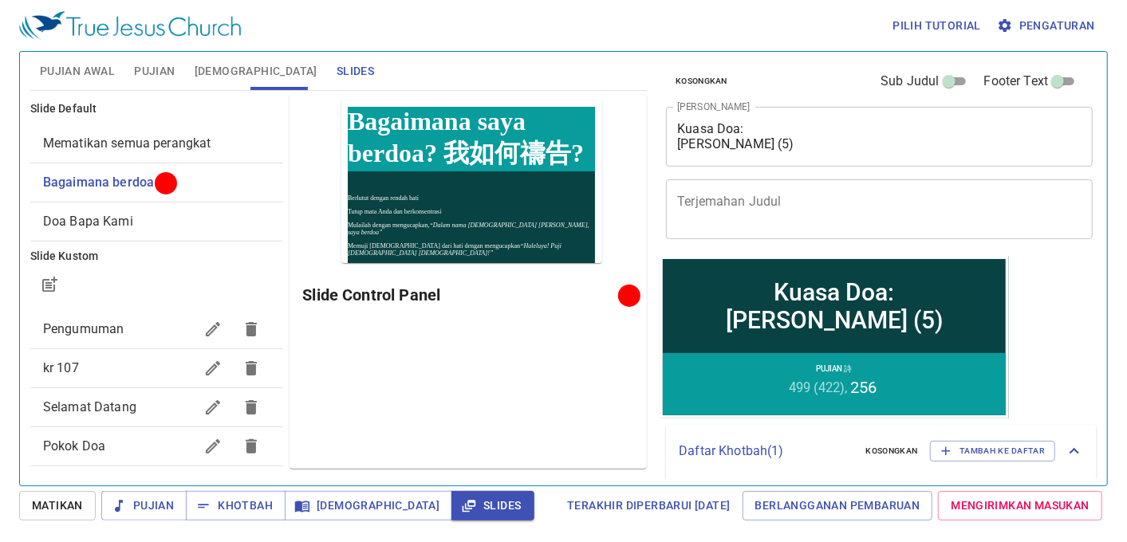
scroll to position [57, 0]
